Goal: Task Accomplishment & Management: Manage account settings

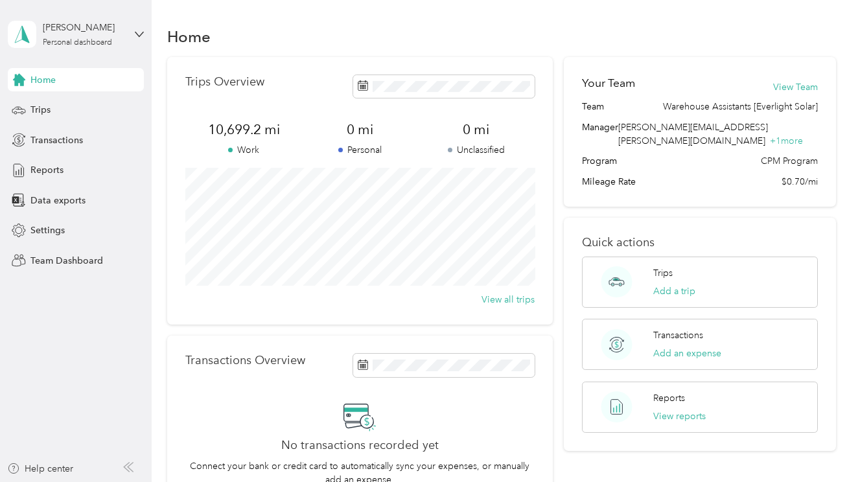
click at [144, 29] on aside "[PERSON_NAME] Personal dashboard Home Trips Transactions Reports Data exports S…" at bounding box center [76, 241] width 152 height 482
click at [139, 32] on icon at bounding box center [139, 34] width 9 height 9
click at [75, 106] on div "Team dashboard" at bounding box center [53, 107] width 69 height 14
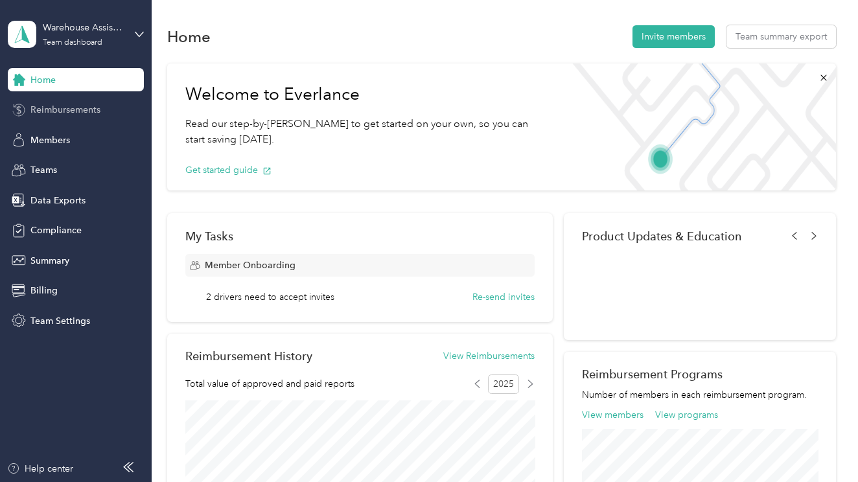
click at [75, 117] on div "Reimbursements" at bounding box center [76, 109] width 136 height 23
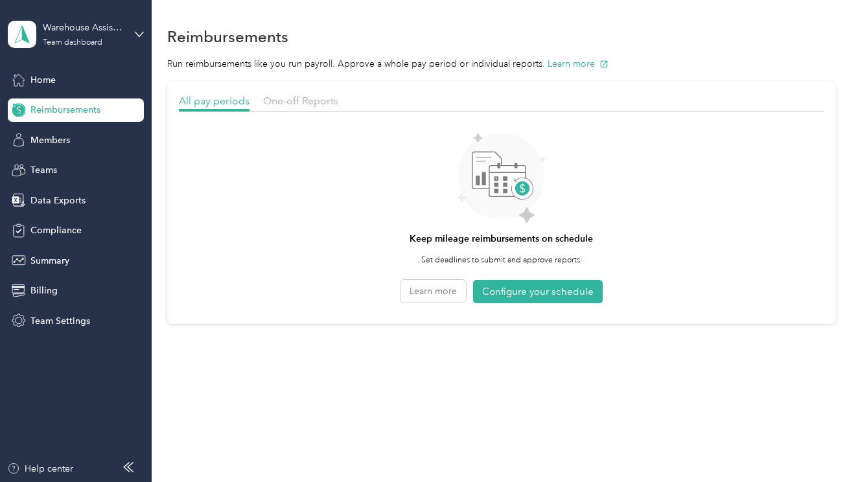
click at [277, 90] on section "All pay periods One-off Reports Keep mileage reimbursements on schedule Set dea…" at bounding box center [501, 203] width 668 height 242
click at [279, 94] on div "One-off Reports" at bounding box center [300, 101] width 75 height 16
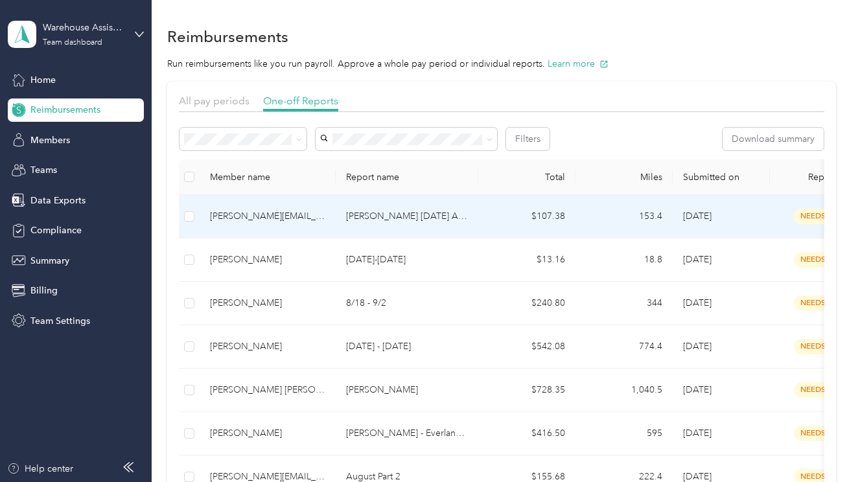
click at [473, 222] on td "[PERSON_NAME] [DATE] At [GEOGRAPHIC_DATA]" at bounding box center [407, 216] width 143 height 43
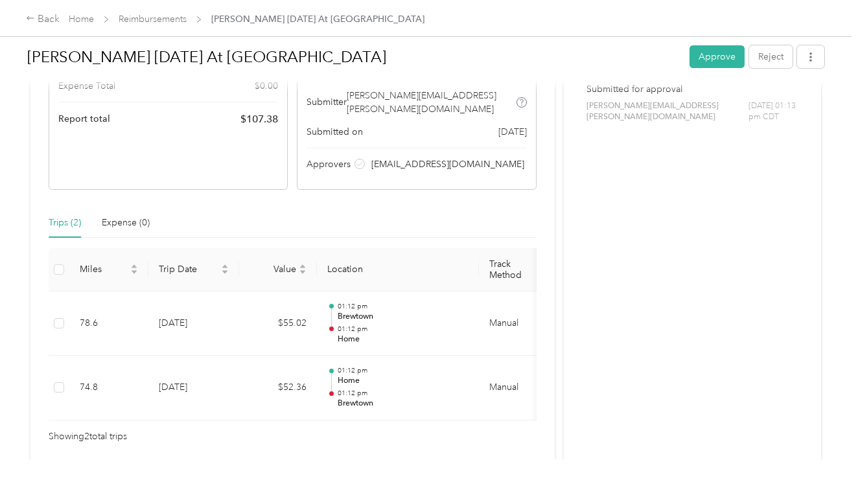
scroll to position [198, 0]
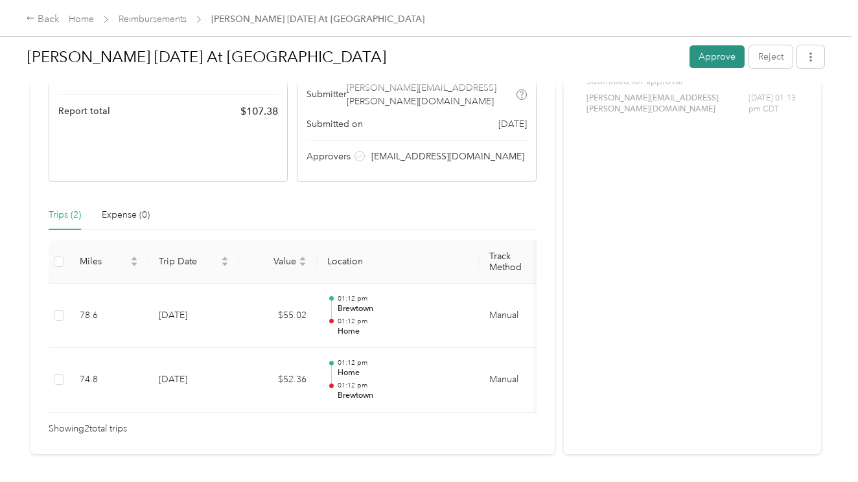
click at [712, 61] on button "Approve" at bounding box center [716, 56] width 55 height 23
